Goal: Information Seeking & Learning: Learn about a topic

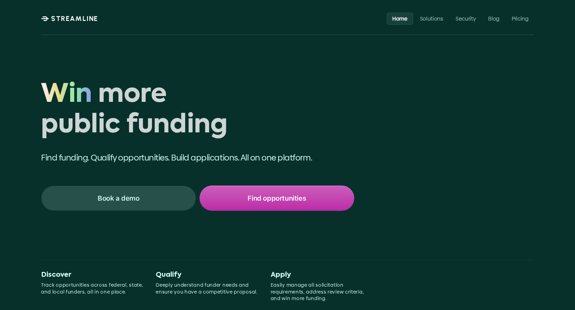
click at [142, 123] on h1 "Win more public funding" at bounding box center [197, 110] width 313 height 61
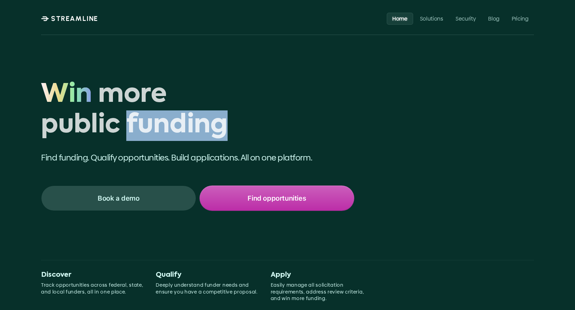
click at [142, 123] on h1 "Win more public funding" at bounding box center [197, 110] width 313 height 61
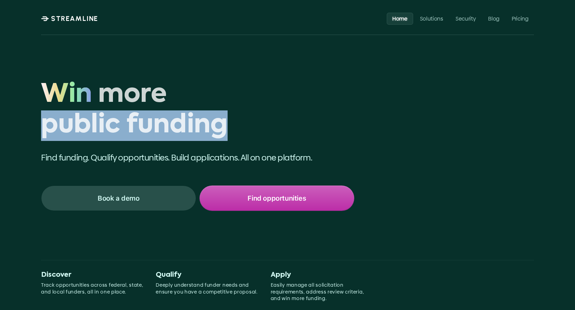
click at [142, 123] on h1 "Win more public funding" at bounding box center [197, 110] width 313 height 61
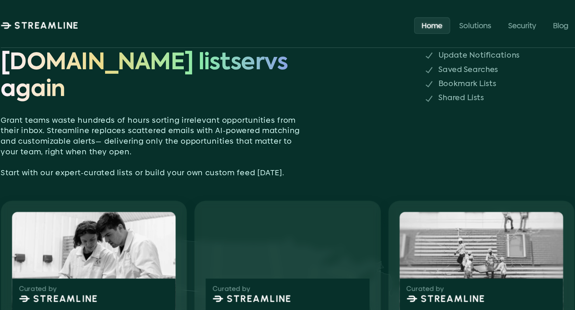
scroll to position [68, 0]
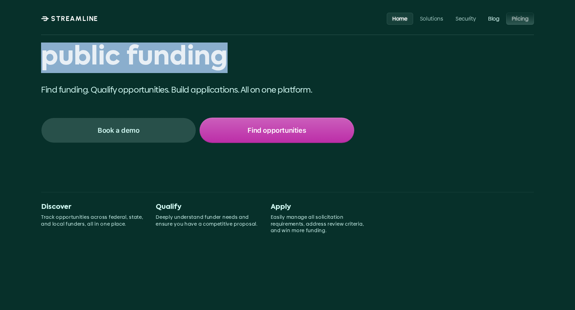
click at [518, 22] on p "Pricing" at bounding box center [520, 18] width 17 height 7
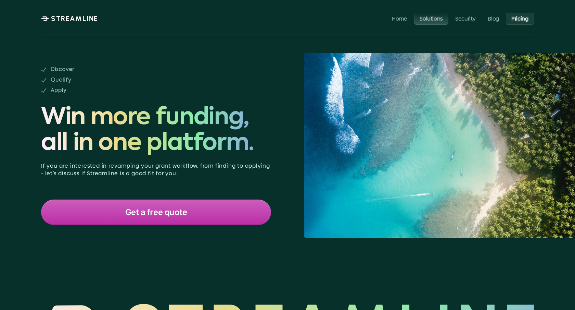
click at [429, 18] on p "Solutions" at bounding box center [431, 18] width 23 height 7
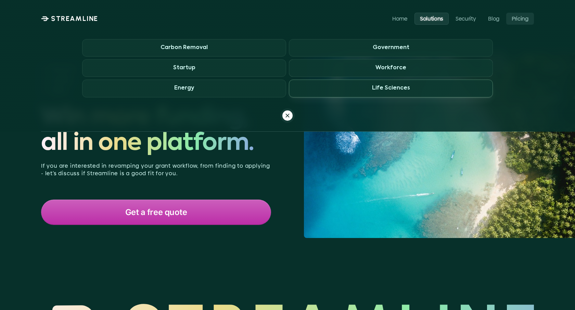
click at [390, 85] on h3 "Life Sciences" at bounding box center [391, 88] width 38 height 7
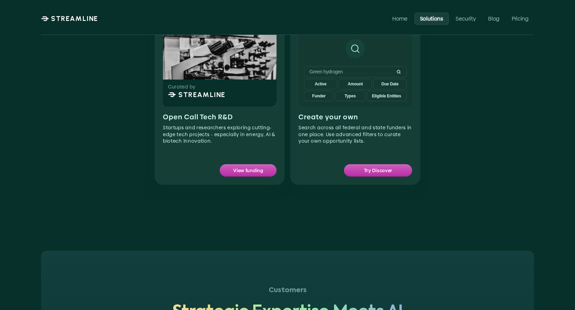
scroll to position [452, 0]
